Goal: Transaction & Acquisition: Book appointment/travel/reservation

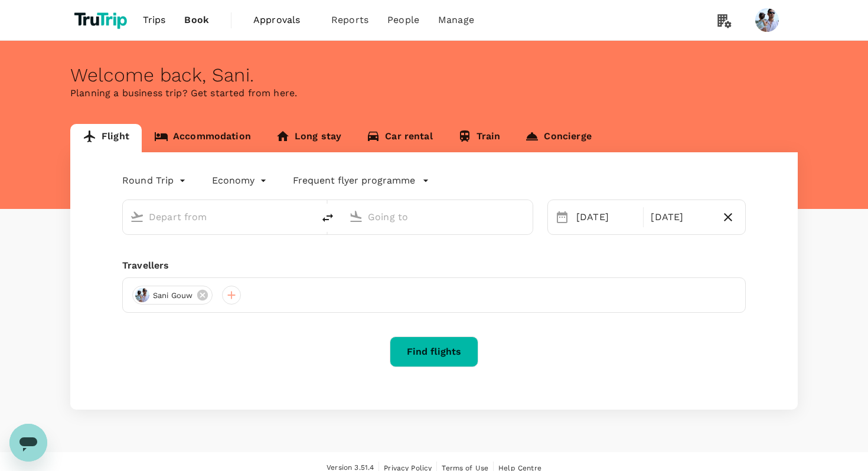
type input "[GEOGRAPHIC_DATA], [GEOGRAPHIC_DATA] (any)"
type input "Soekarno-Hatta Intl (CGK)"
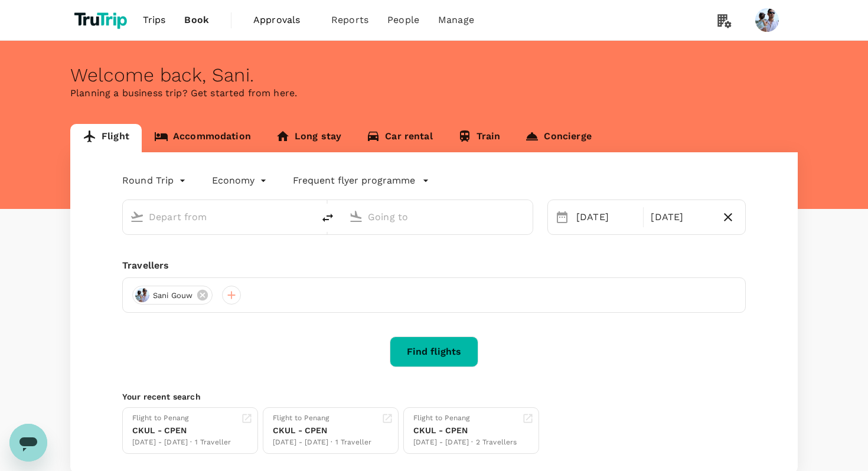
type input "[GEOGRAPHIC_DATA], [GEOGRAPHIC_DATA] (any)"
type input "Soekarno-Hatta Intl (CGK)"
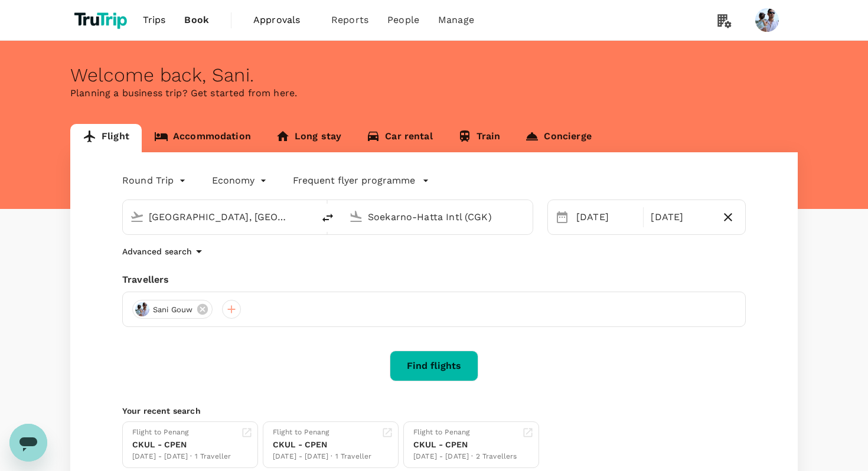
click at [238, 318] on div "Sani Gouw" at bounding box center [434, 309] width 624 height 35
click at [236, 315] on div at bounding box center [231, 309] width 19 height 19
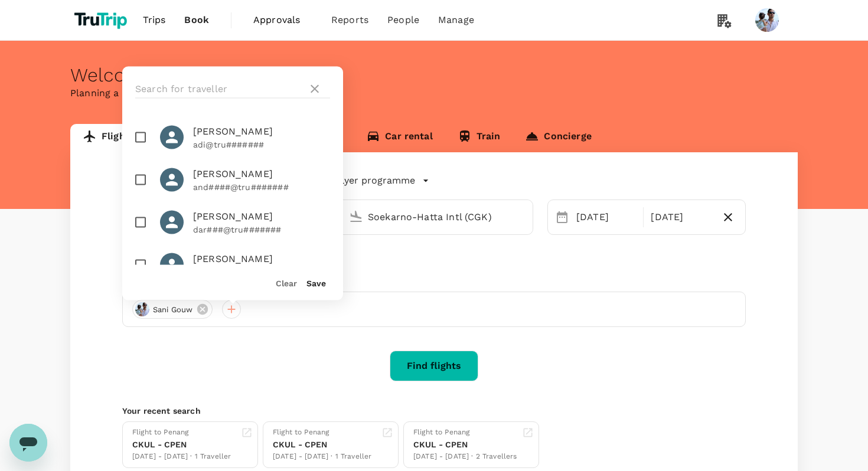
click at [219, 212] on span "[PERSON_NAME]" at bounding box center [261, 217] width 137 height 14
checkbox input "true"
click at [316, 284] on button "Save" at bounding box center [315, 283] width 19 height 9
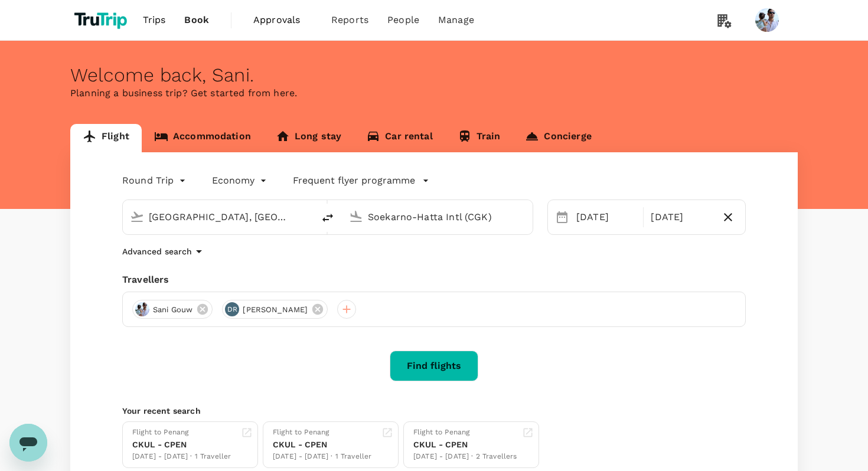
click at [450, 365] on button "Find flights" at bounding box center [434, 366] width 89 height 31
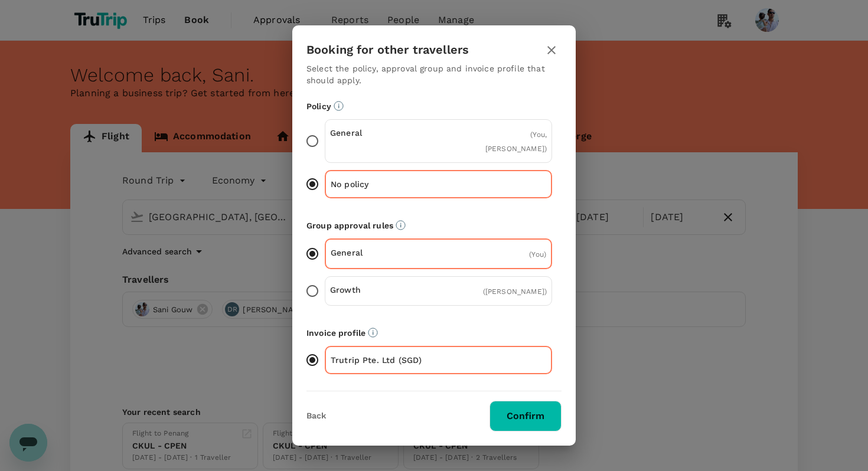
click at [404, 284] on p "Growth" at bounding box center [384, 290] width 109 height 12
click at [325, 284] on input "Growth ( [PERSON_NAME] )" at bounding box center [312, 291] width 25 height 25
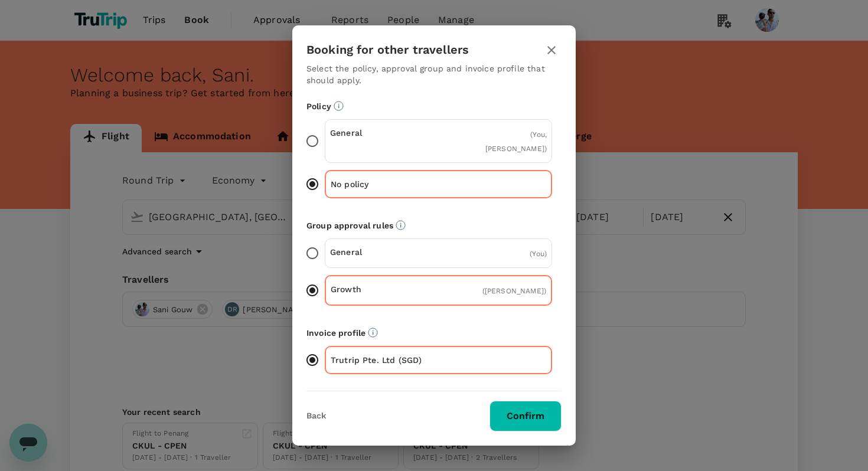
click at [559, 250] on fieldset "General ( You )" at bounding box center [433, 254] width 255 height 30
click at [551, 57] on icon "button" at bounding box center [551, 50] width 14 height 14
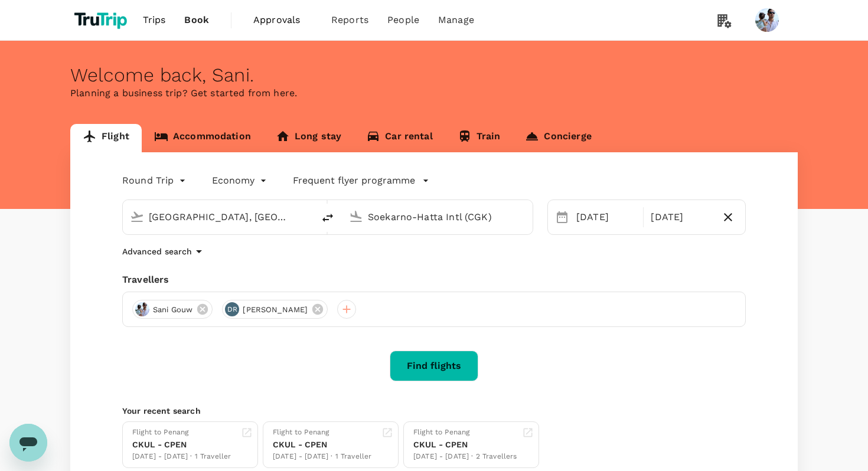
click at [420, 182] on icon "button" at bounding box center [426, 181] width 12 height 12
click at [508, 196] on div at bounding box center [434, 235] width 868 height 471
click at [198, 253] on icon "button" at bounding box center [199, 251] width 6 height 3
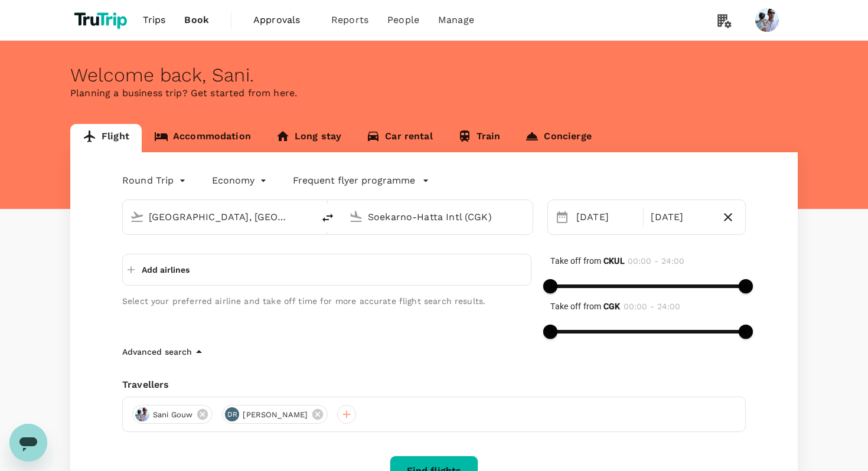
click at [198, 357] on icon "button" at bounding box center [199, 352] width 14 height 14
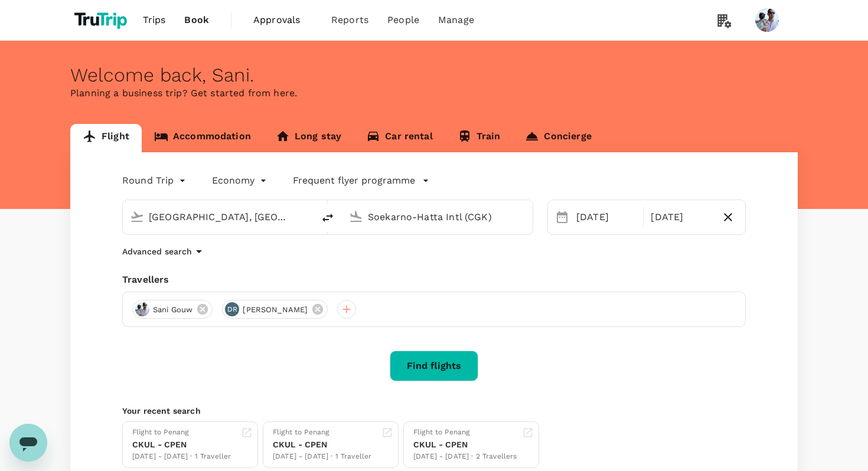
click at [175, 250] on p "Advanced search" at bounding box center [157, 252] width 70 height 12
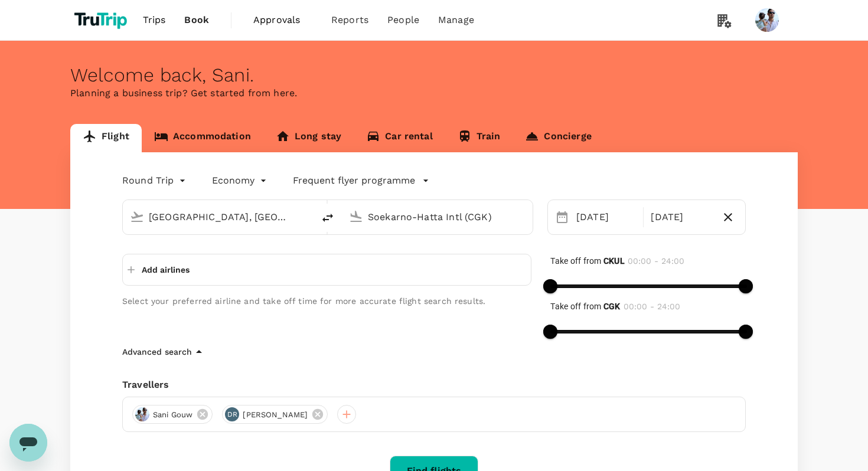
click at [192, 348] on icon "button" at bounding box center [199, 352] width 14 height 14
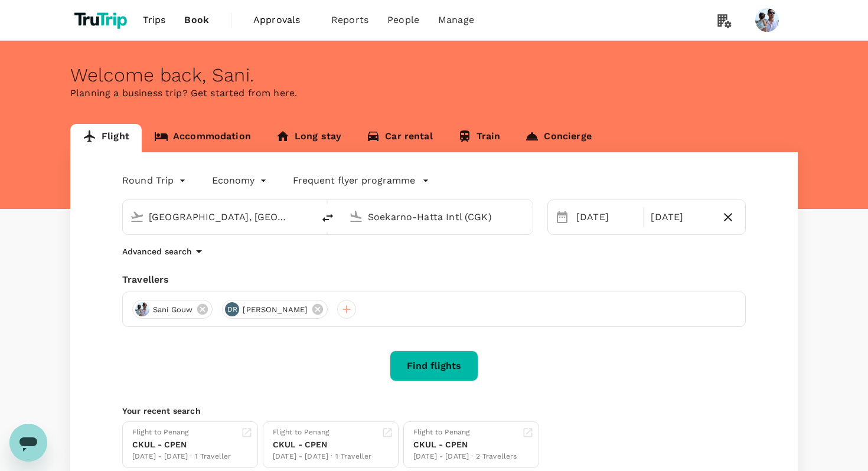
click at [205, 248] on icon "button" at bounding box center [199, 251] width 14 height 14
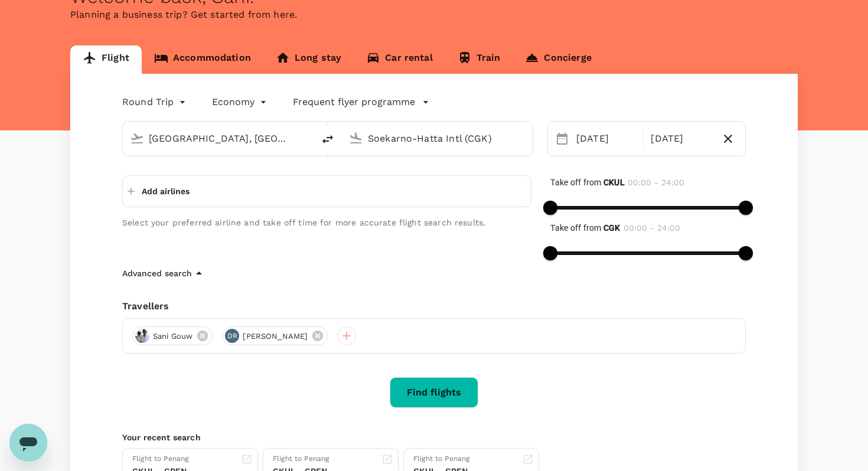
scroll to position [79, 0]
click at [171, 193] on p "Add airlines" at bounding box center [166, 191] width 48 height 12
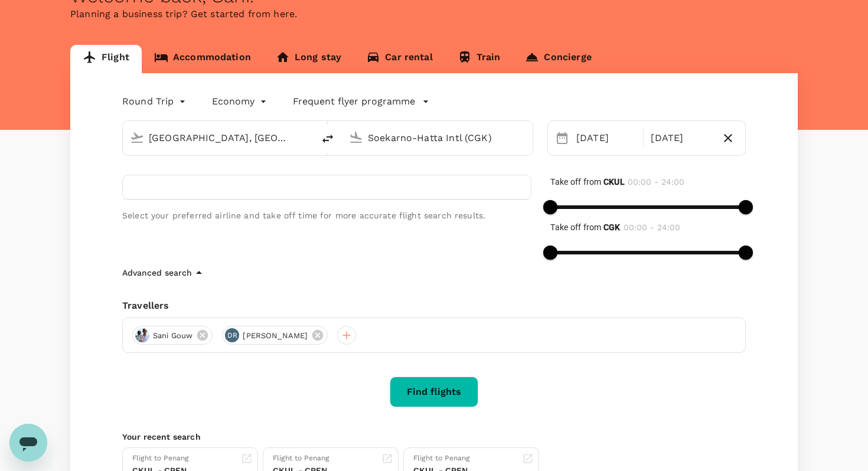
click at [245, 262] on div "Select your preferred airline and take off time for more accurate flight search…" at bounding box center [317, 211] width 428 height 110
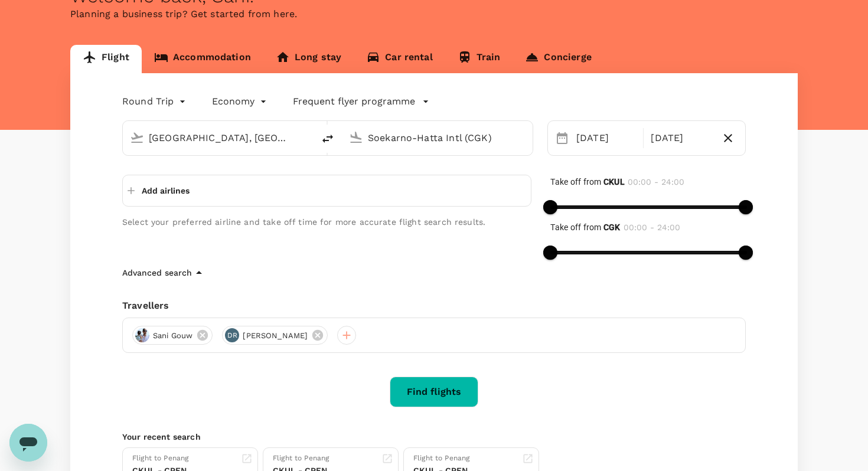
click at [192, 272] on icon "button" at bounding box center [199, 273] width 14 height 14
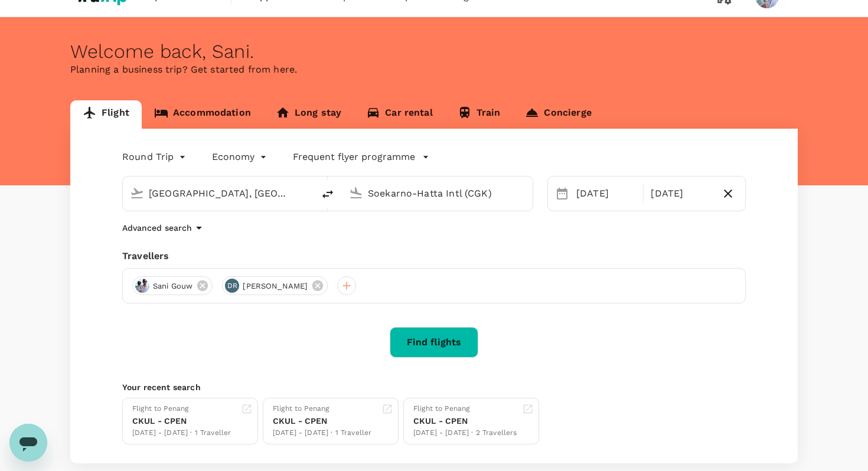
scroll to position [0, 0]
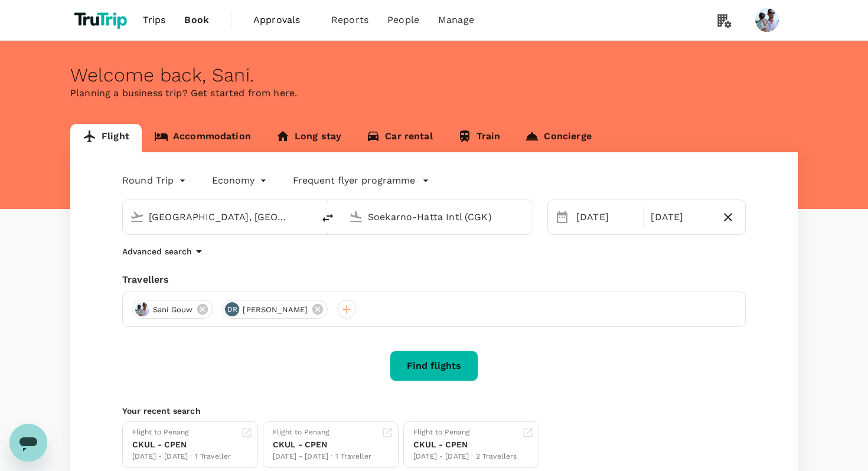
click at [448, 368] on button "Find flights" at bounding box center [434, 366] width 89 height 31
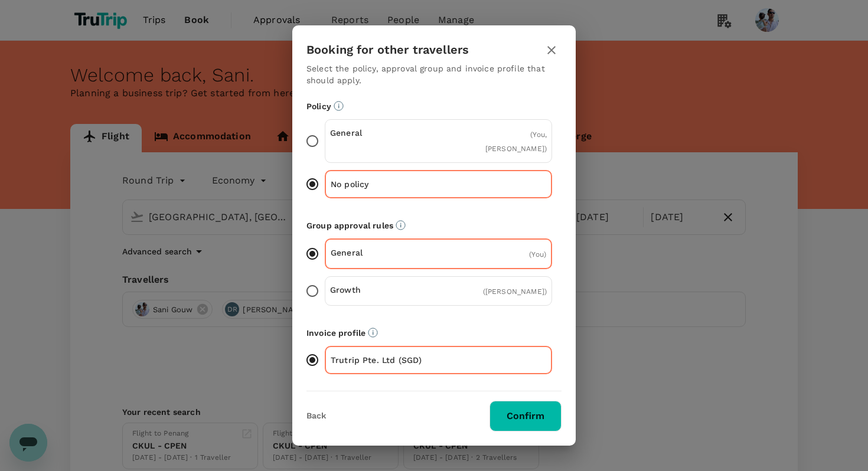
click at [385, 297] on div "Growth ( [PERSON_NAME] )" at bounding box center [438, 291] width 227 height 30
click at [325, 297] on input "Growth ( [PERSON_NAME] )" at bounding box center [312, 291] width 25 height 25
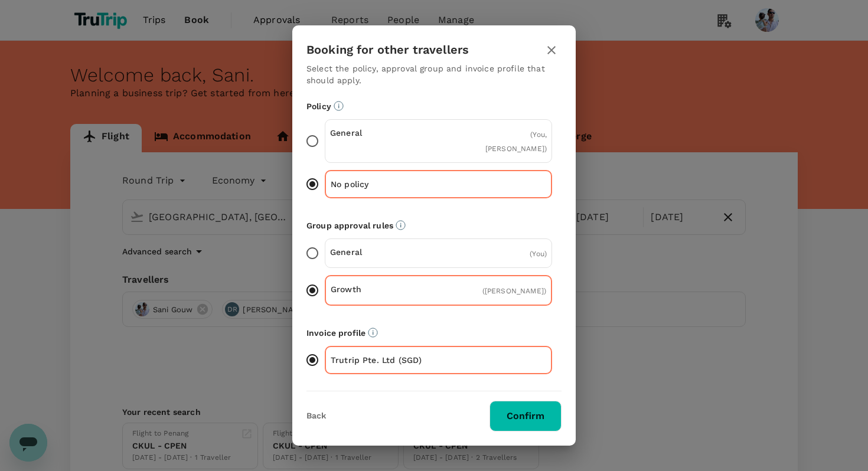
click at [387, 254] on div "General ( You )" at bounding box center [438, 254] width 227 height 30
click at [325, 254] on input "General ( You )" at bounding box center [312, 253] width 25 height 25
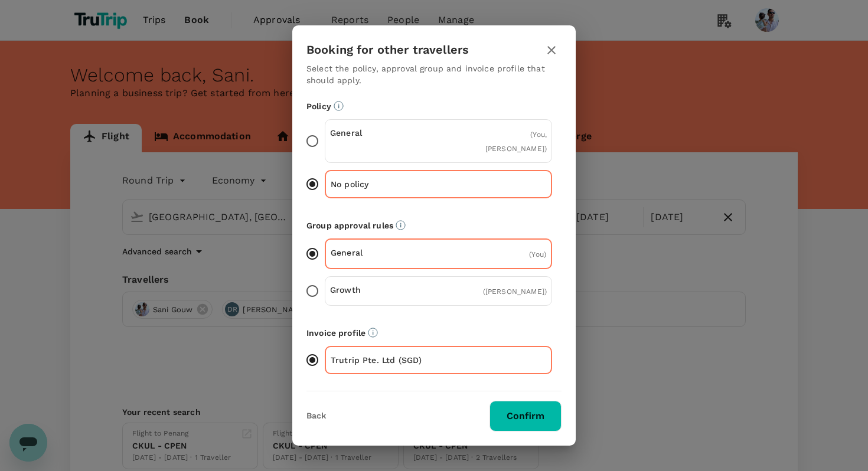
click at [387, 181] on p "No policy" at bounding box center [385, 184] width 108 height 12
click at [325, 181] on input "No policy" at bounding box center [312, 184] width 25 height 25
click at [383, 148] on div "General ( You, [PERSON_NAME] )" at bounding box center [438, 141] width 227 height 44
click at [325, 148] on input "General ( You, [PERSON_NAME] )" at bounding box center [312, 141] width 25 height 25
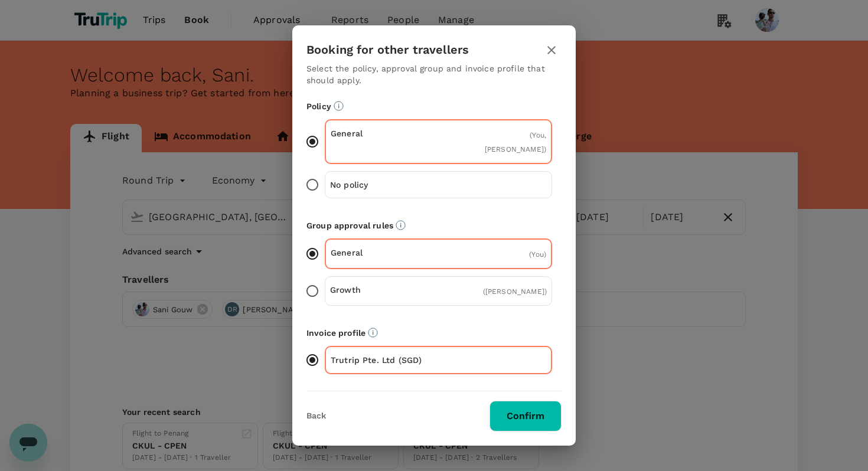
click at [384, 182] on p "No policy" at bounding box center [384, 185] width 109 height 12
click at [325, 182] on input "No policy" at bounding box center [312, 184] width 25 height 25
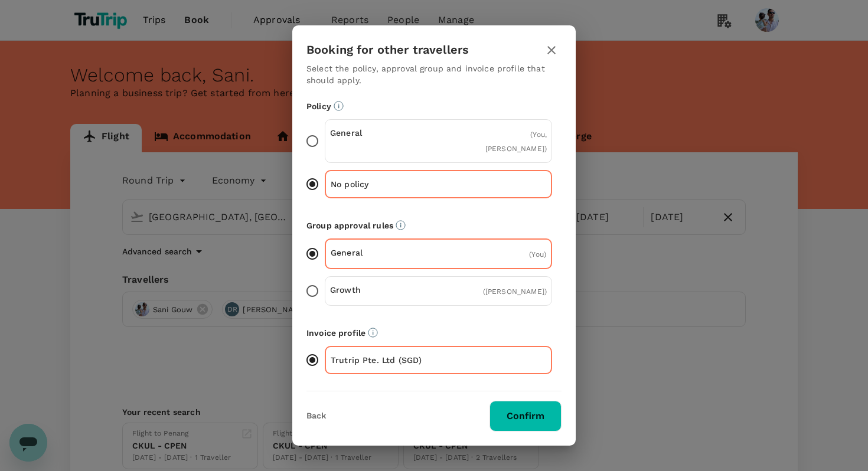
click at [386, 247] on p "General" at bounding box center [385, 253] width 108 height 12
click at [325, 247] on input "General ( You )" at bounding box center [312, 254] width 25 height 25
click at [391, 296] on div "Growth ( [PERSON_NAME] )" at bounding box center [438, 291] width 227 height 30
click at [325, 296] on input "Growth ( [PERSON_NAME] )" at bounding box center [312, 291] width 25 height 25
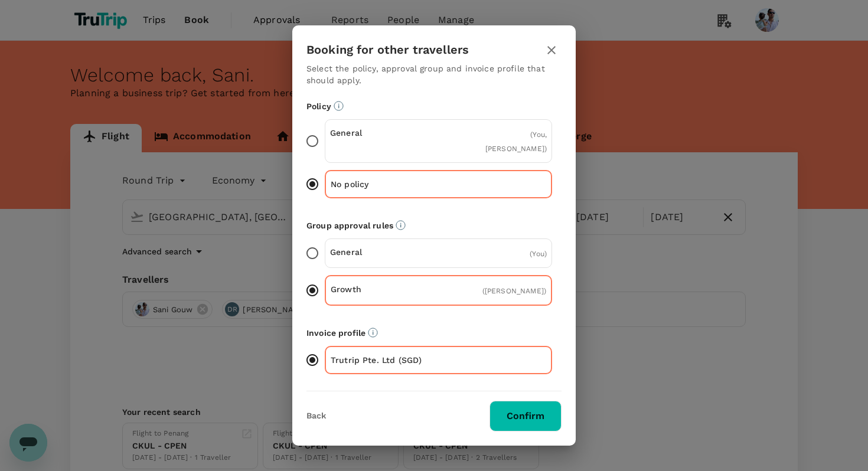
click at [381, 246] on p "General" at bounding box center [384, 252] width 109 height 12
click at [325, 241] on input "General ( You )" at bounding box center [312, 253] width 25 height 25
